Goal: Task Accomplishment & Management: Manage account settings

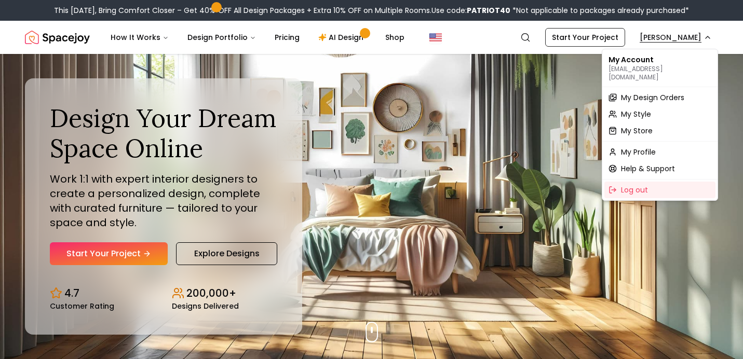
click at [639, 94] on div "My Design Orders" at bounding box center [659, 97] width 111 height 17
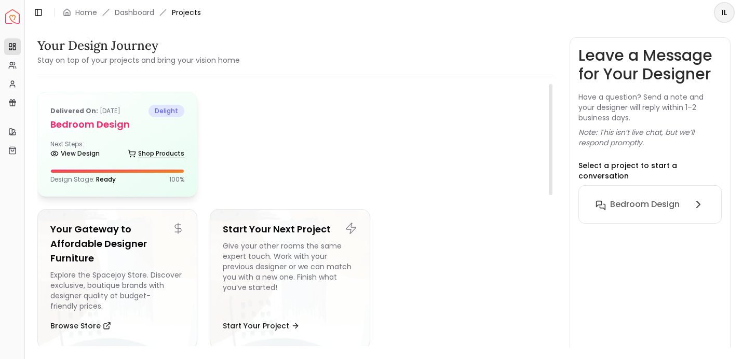
click at [163, 157] on link "Shop Products" at bounding box center [156, 153] width 57 height 15
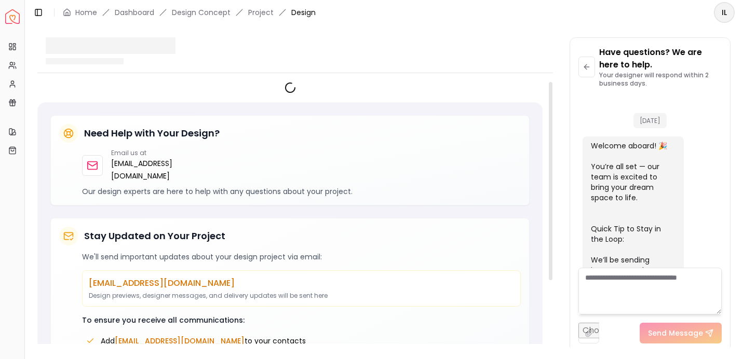
scroll to position [966, 0]
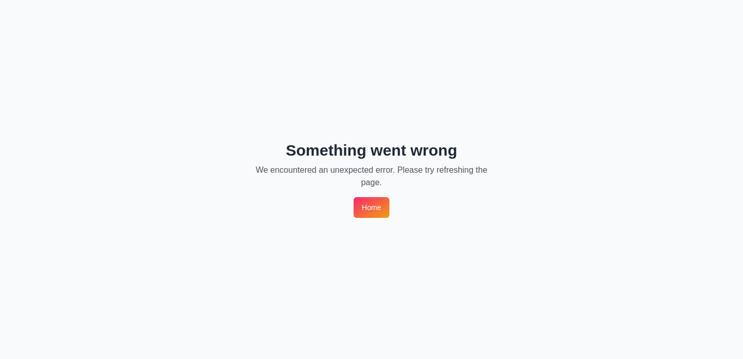
click at [371, 199] on link "Home" at bounding box center [371, 207] width 36 height 21
click at [367, 207] on link "Home" at bounding box center [371, 207] width 36 height 21
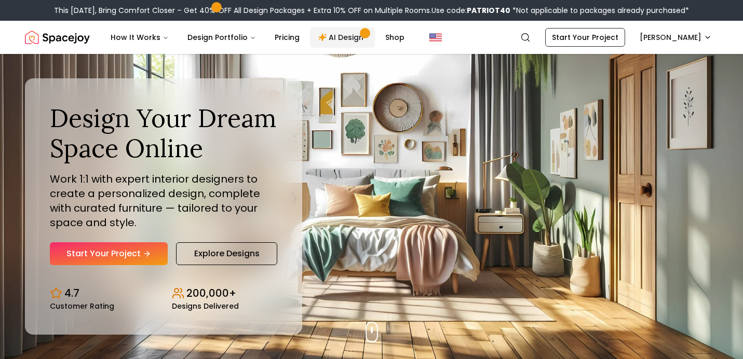
click at [336, 37] on link "AI Design" at bounding box center [342, 37] width 65 height 21
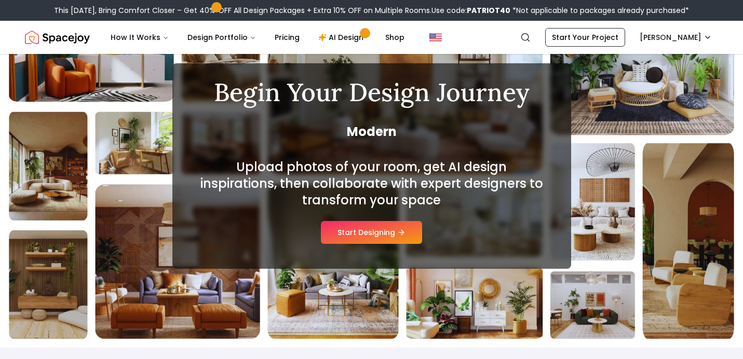
scroll to position [71, 0]
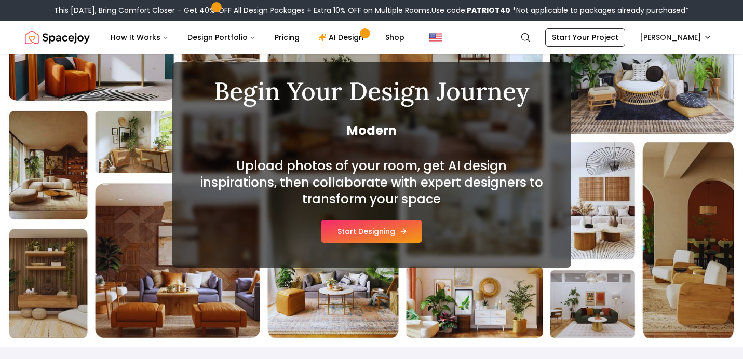
click at [385, 238] on button "Start Designing" at bounding box center [371, 231] width 101 height 23
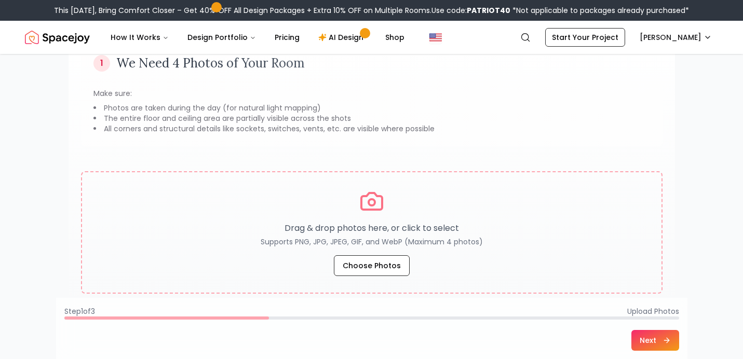
scroll to position [105, 0]
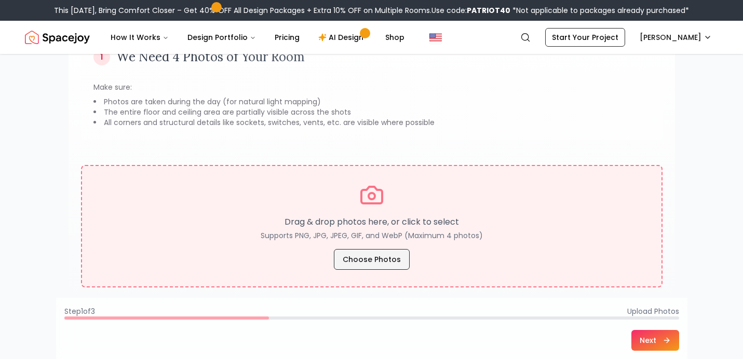
click at [375, 265] on button "Choose Photos" at bounding box center [372, 259] width 76 height 21
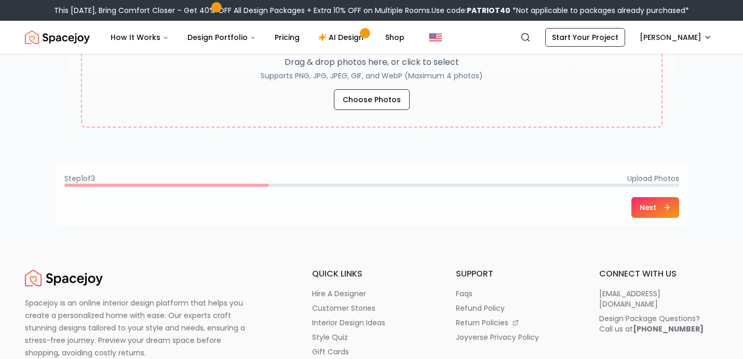
scroll to position [20, 0]
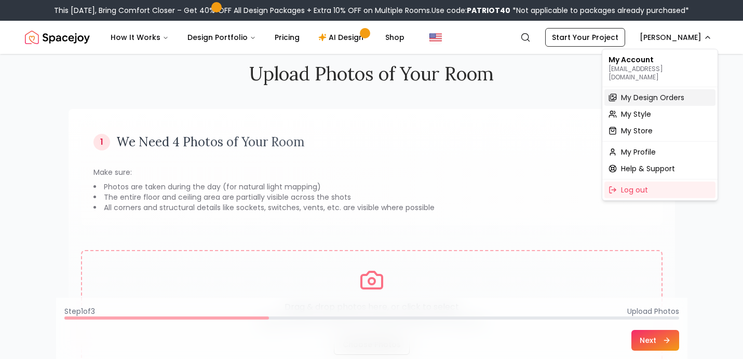
click at [644, 93] on span "My Design Orders" at bounding box center [652, 97] width 63 height 10
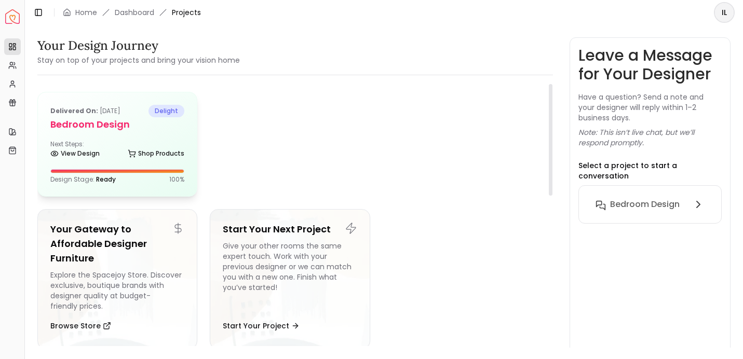
click at [181, 170] on div at bounding box center [117, 171] width 133 height 3
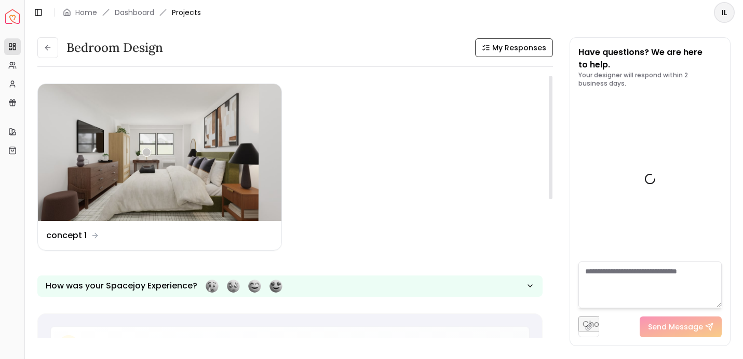
scroll to position [972, 0]
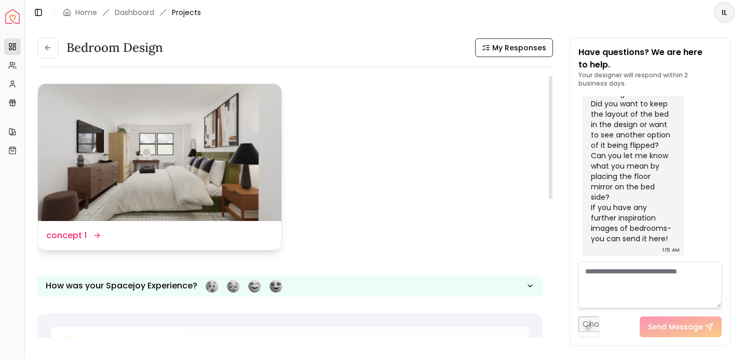
click at [177, 137] on img at bounding box center [159, 152] width 243 height 137
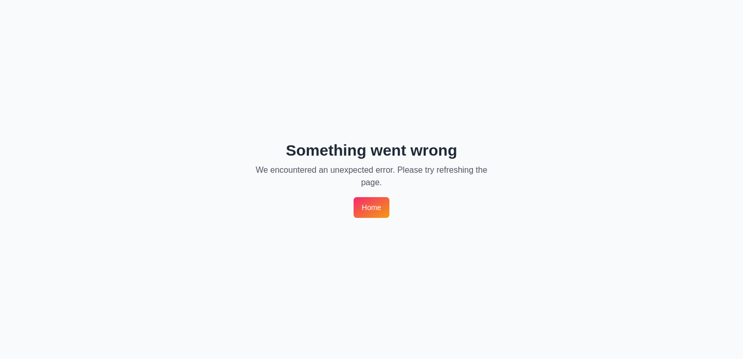
click at [362, 207] on link "Home" at bounding box center [371, 207] width 36 height 21
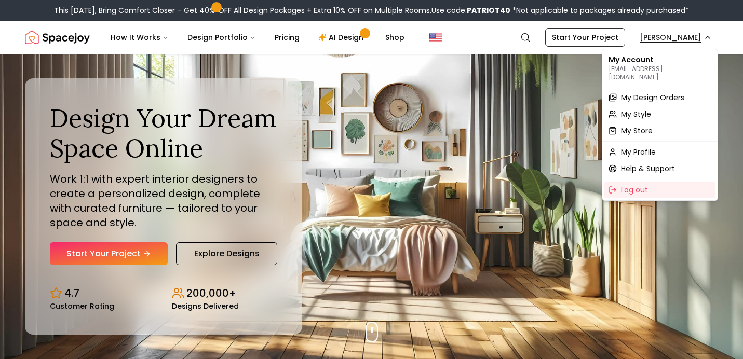
click at [654, 92] on span "My Design Orders" at bounding box center [652, 97] width 63 height 10
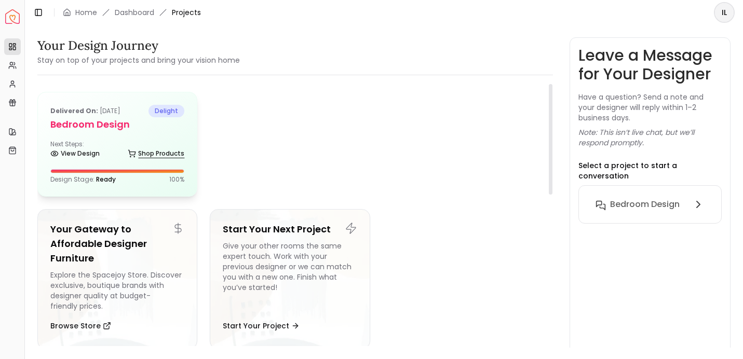
click at [157, 154] on link "Shop Products" at bounding box center [156, 153] width 57 height 15
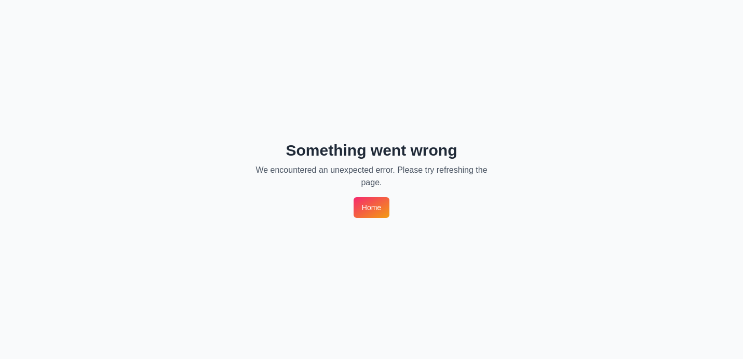
click at [369, 208] on link "Home" at bounding box center [371, 207] width 36 height 21
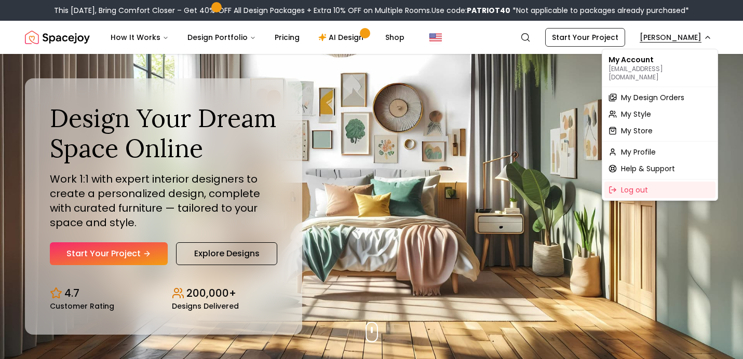
click at [658, 92] on span "My Design Orders" at bounding box center [652, 97] width 63 height 10
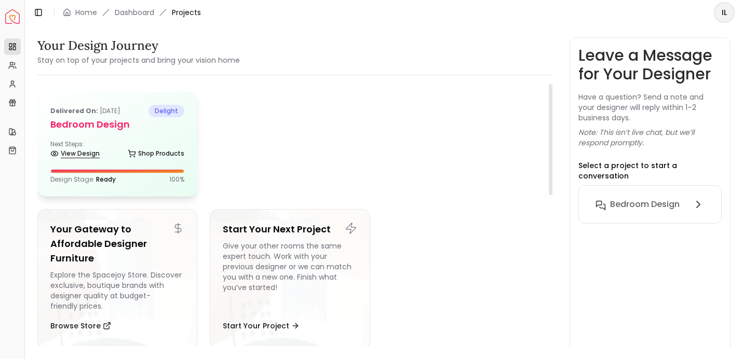
click at [88, 155] on link "View Design" at bounding box center [74, 153] width 49 height 15
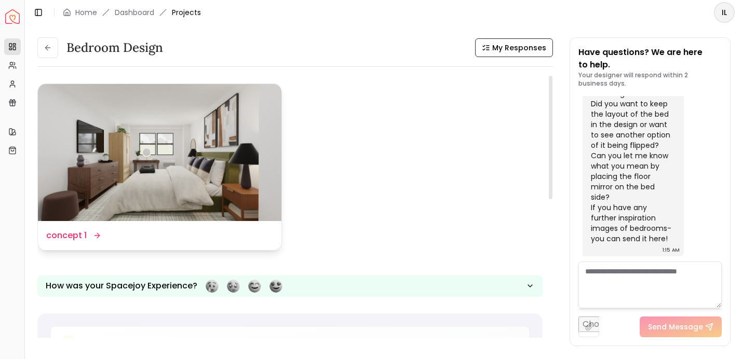
click at [68, 243] on div "Design Name concept 1" at bounding box center [159, 235] width 243 height 29
